Goal: Transaction & Acquisition: Purchase product/service

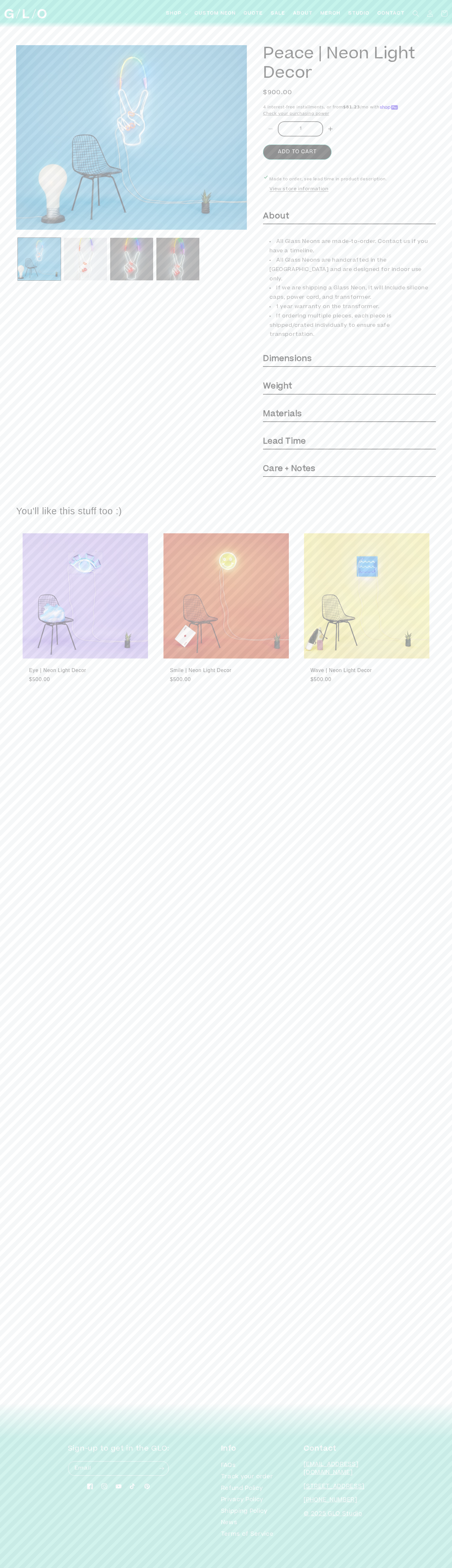
click at [297, 153] on button "Add to cart" at bounding box center [297, 152] width 68 height 15
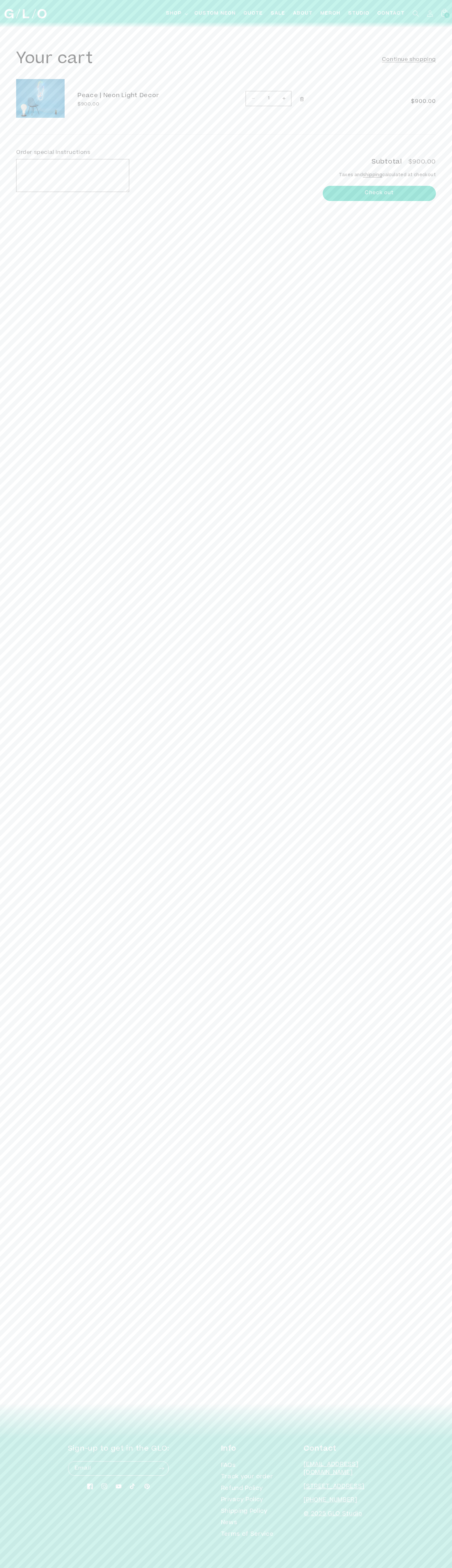
click at [379, 193] on button "Check out" at bounding box center [379, 193] width 113 height 15
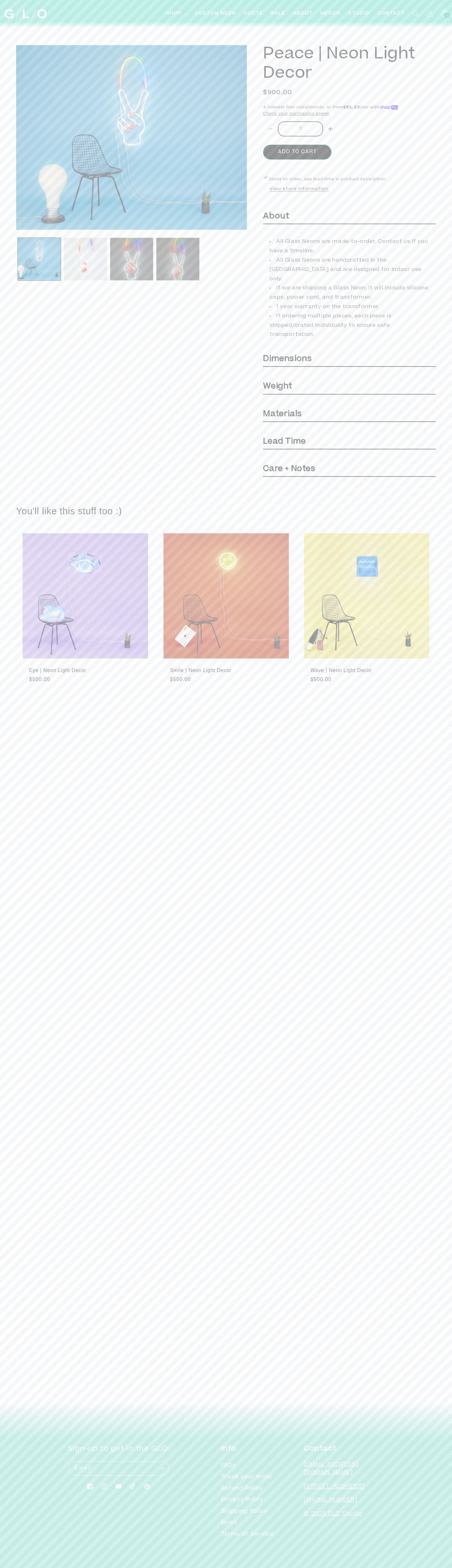
click at [429, 14] on icon at bounding box center [429, 13] width 6 height 6
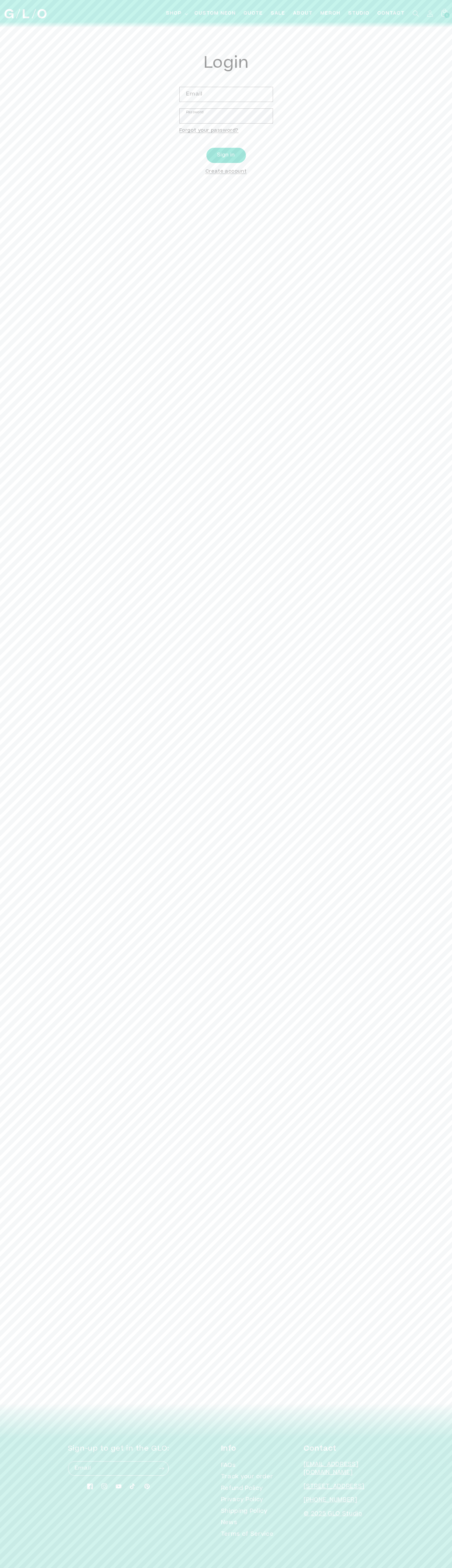
click at [350, 2] on header "Shop Shop LED Neon Glass Neon Mini LEDs Events Light Bar System Gifts & Services" at bounding box center [226, 14] width 443 height 27
click at [420, 1151] on main "Reset your password We will send you an email to reset your password Email Subm…" at bounding box center [226, 704] width 452 height 1363
click at [6, 1568] on html "Skip to content Shop Shop LED Neon Glass Neon Mini LEDs Events" at bounding box center [226, 784] width 452 height 1568
click at [13, 927] on main "Reset your password We will send you an email to reset your password Email Subm…" at bounding box center [226, 704] width 452 height 1363
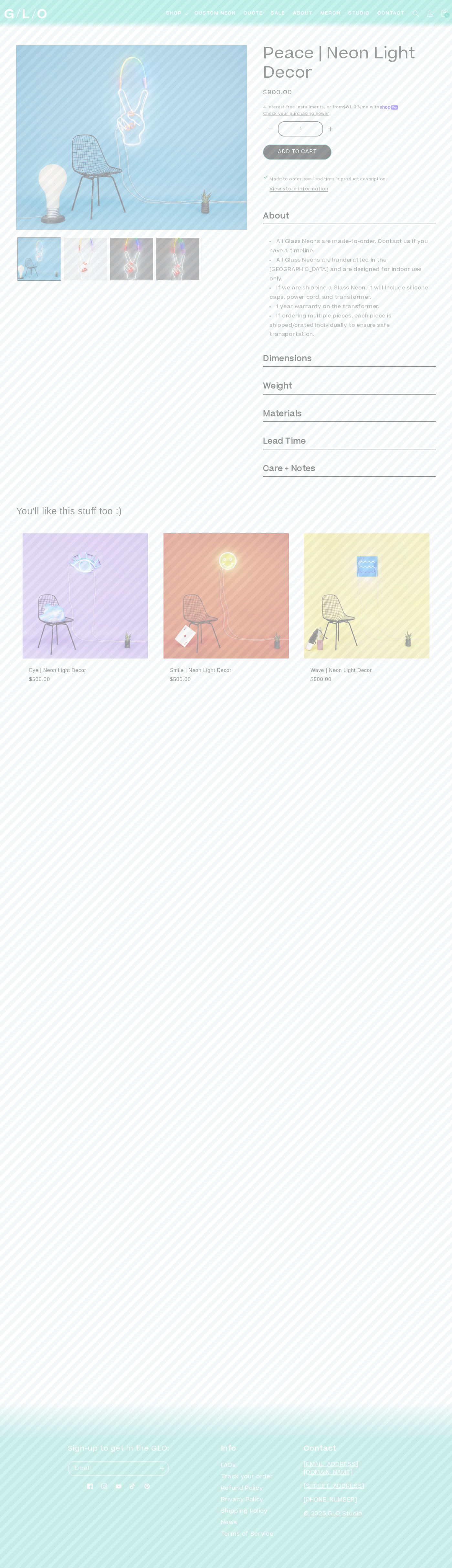
click at [429, 14] on icon at bounding box center [429, 13] width 6 height 6
